Goal: Obtain resource: Download file/media

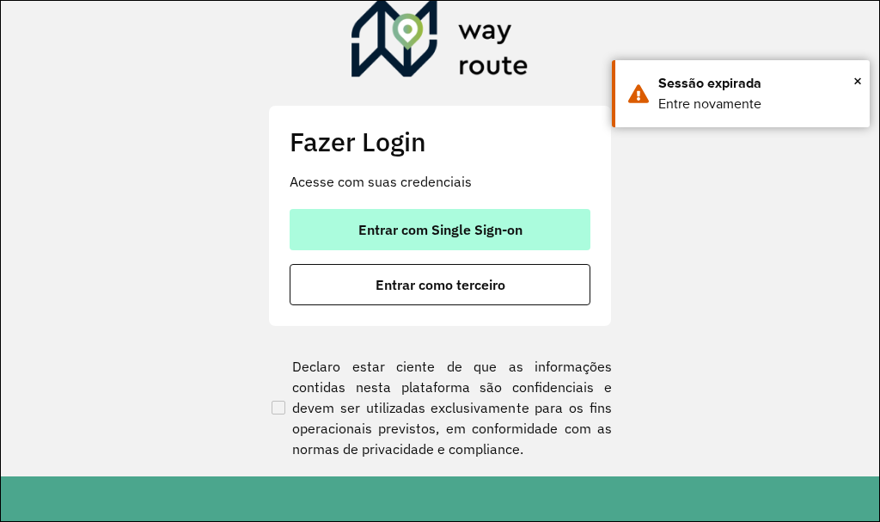
click at [370, 239] on button "Entrar com Single Sign-on" at bounding box center [440, 229] width 301 height 41
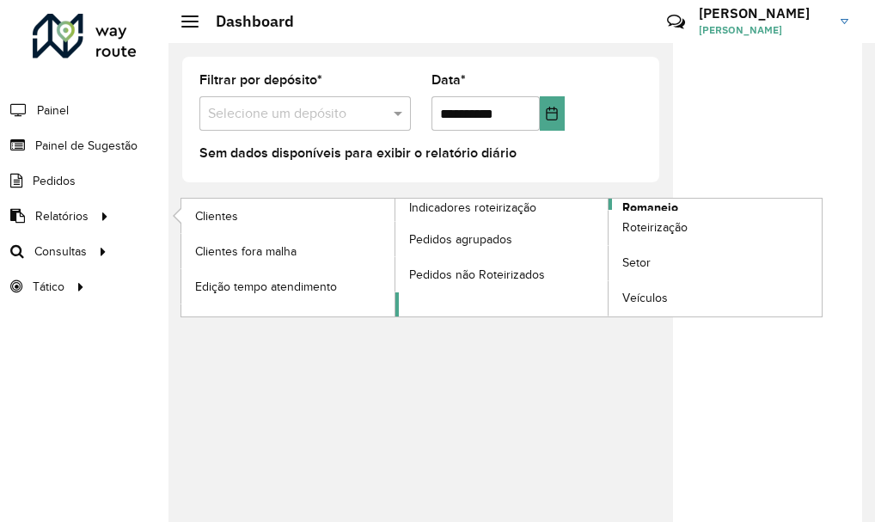
click at [644, 206] on span "Romaneio" at bounding box center [650, 208] width 56 height 18
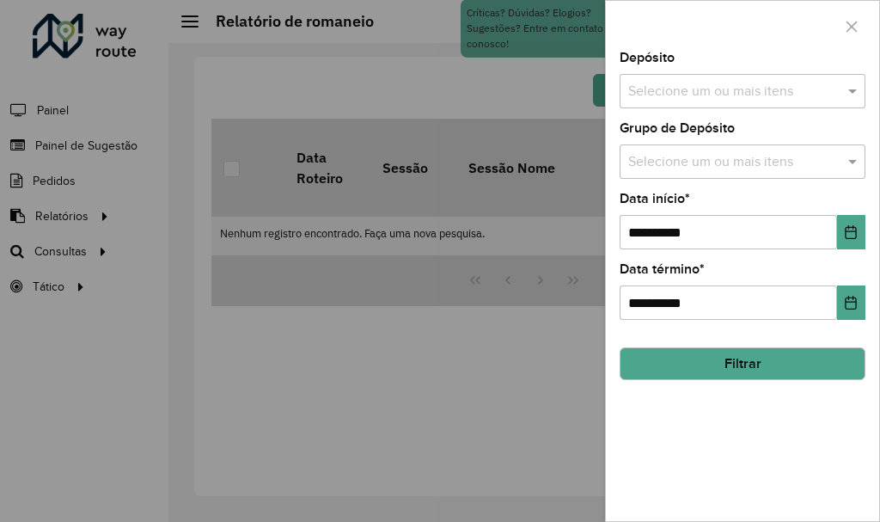
click at [697, 99] on input "text" at bounding box center [734, 92] width 220 height 21
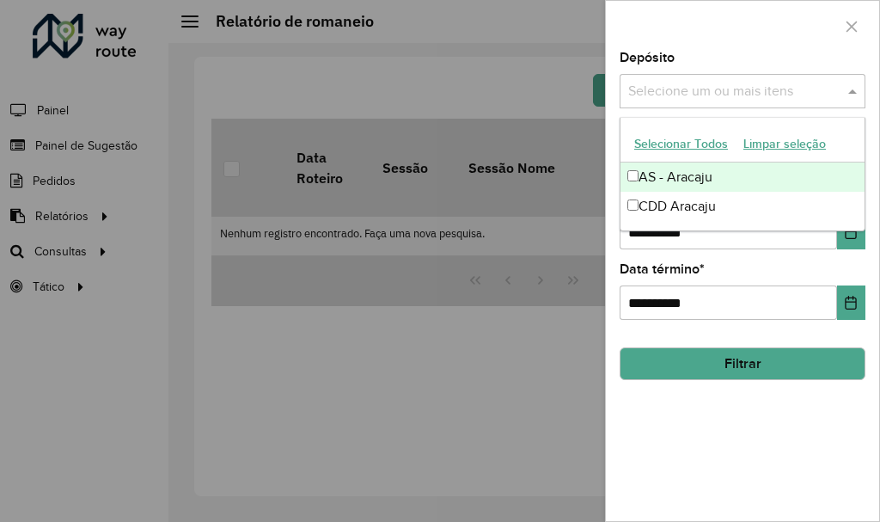
click at [682, 199] on div "CDD Aracaju" at bounding box center [743, 206] width 244 height 29
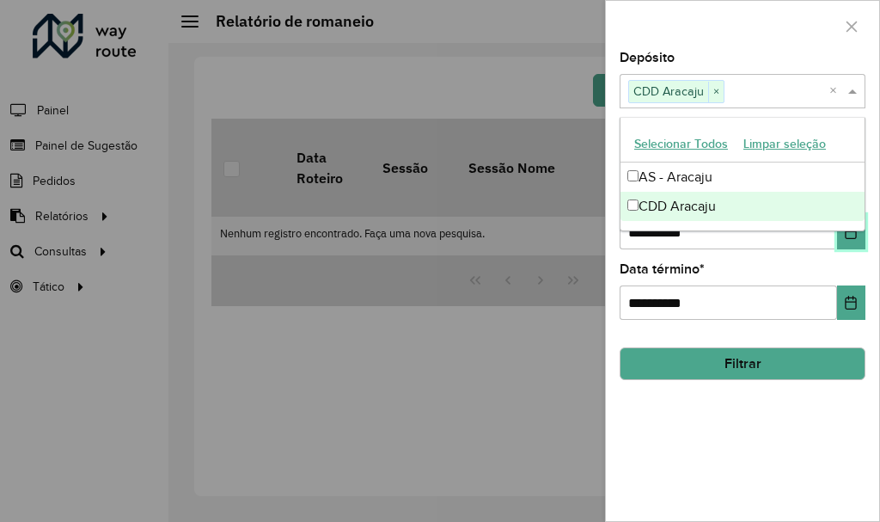
click at [852, 248] on button "Choose Date" at bounding box center [851, 232] width 28 height 34
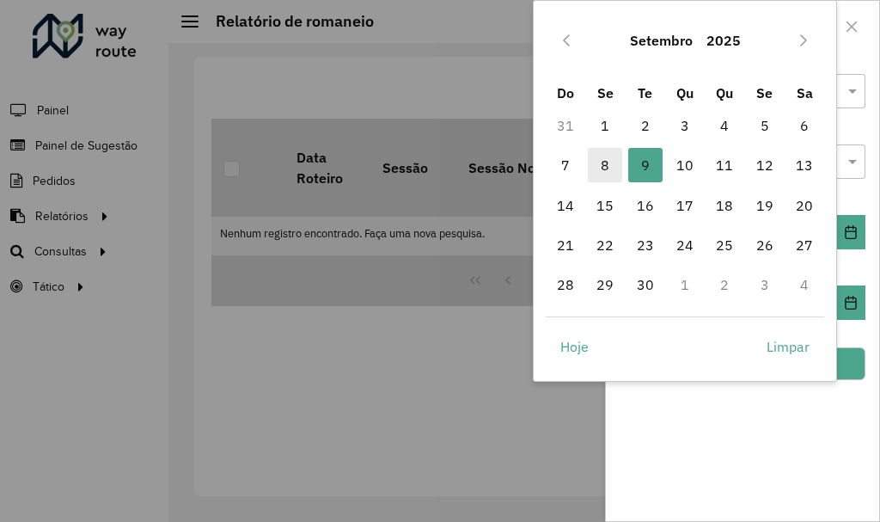
click at [594, 172] on span "8" at bounding box center [605, 165] width 34 height 34
type input "**********"
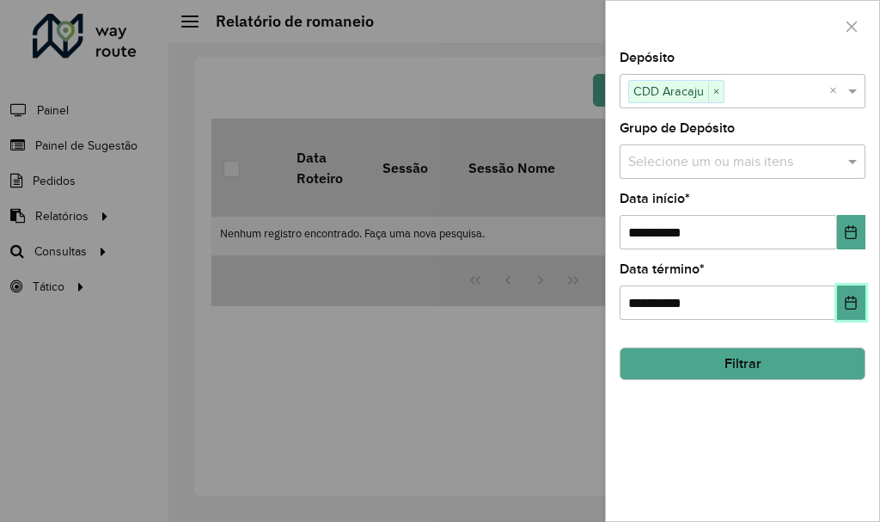
click at [847, 306] on icon "Choose Date" at bounding box center [851, 303] width 11 height 14
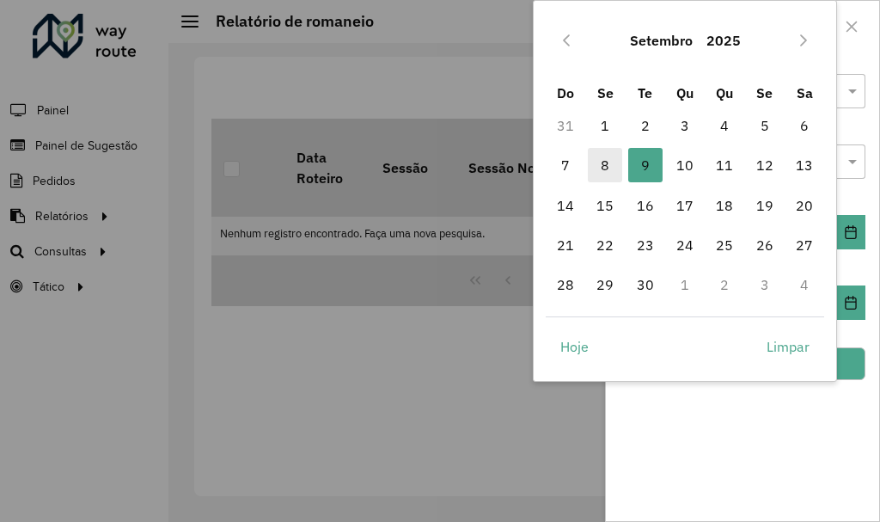
click at [606, 164] on span "8" at bounding box center [605, 165] width 34 height 34
type input "**********"
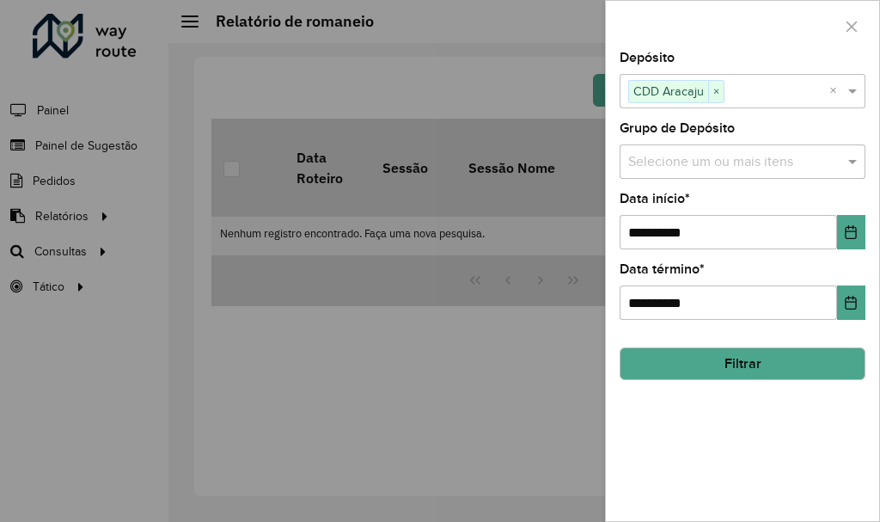
click at [767, 367] on button "Filtrar" at bounding box center [743, 363] width 246 height 33
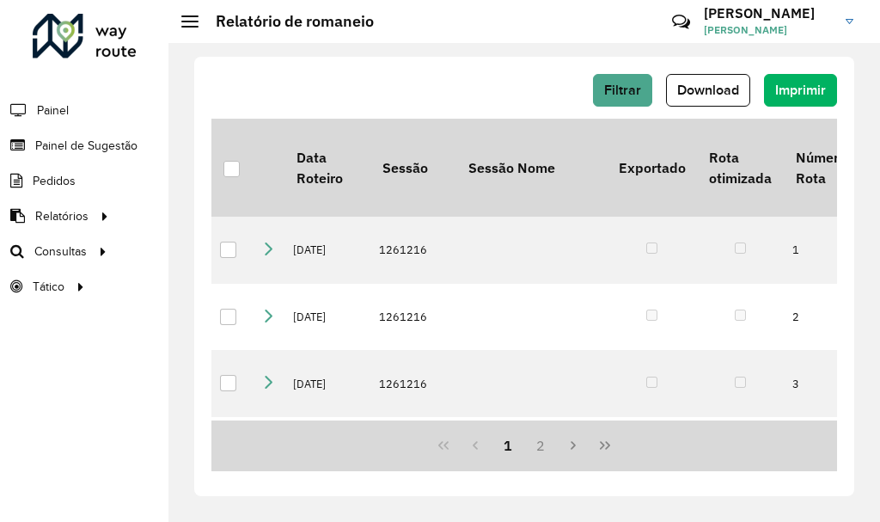
click at [703, 108] on div "Filtrar Download Imprimir" at bounding box center [525, 96] width 626 height 45
click at [695, 83] on span "Download" at bounding box center [708, 90] width 62 height 15
